Goal: Task Accomplishment & Management: Use online tool/utility

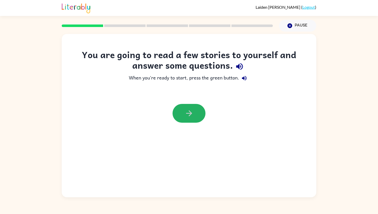
click at [185, 108] on button "button" at bounding box center [189, 113] width 33 height 19
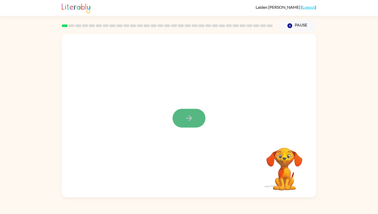
click at [183, 116] on button "button" at bounding box center [189, 118] width 33 height 19
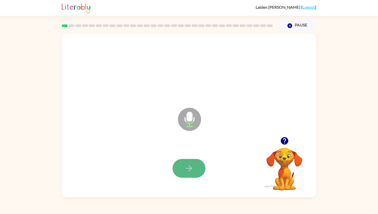
click at [195, 166] on button "button" at bounding box center [189, 168] width 33 height 19
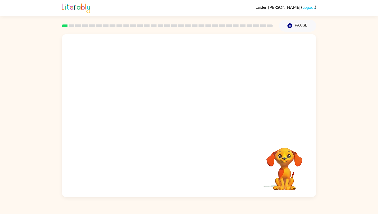
click at [310, 7] on link "Logout" at bounding box center [309, 7] width 13 height 5
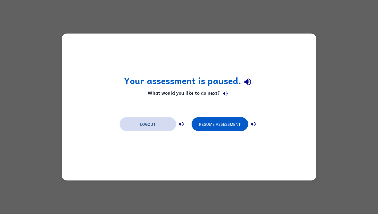
click at [148, 123] on button "Logout" at bounding box center [148, 124] width 57 height 14
